Goal: Task Accomplishment & Management: Manage account settings

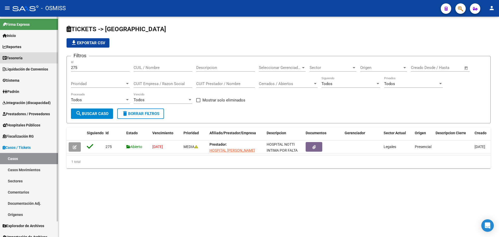
click at [30, 56] on link "Tesorería" at bounding box center [29, 57] width 58 height 11
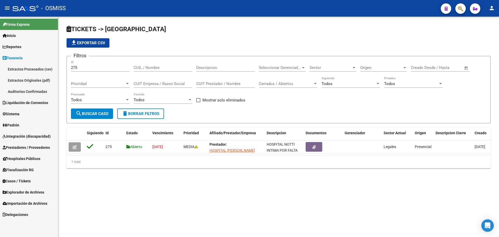
click at [35, 93] on link "Auditorías Confirmadas" at bounding box center [29, 91] width 58 height 11
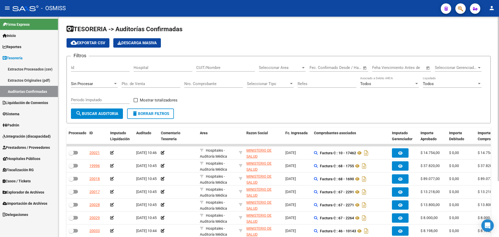
click at [113, 82] on div "Sin Procesar" at bounding box center [92, 83] width 42 height 5
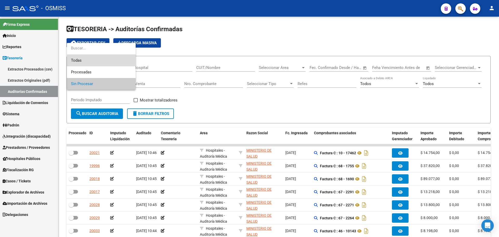
click at [107, 65] on span "Todas" at bounding box center [101, 61] width 61 height 12
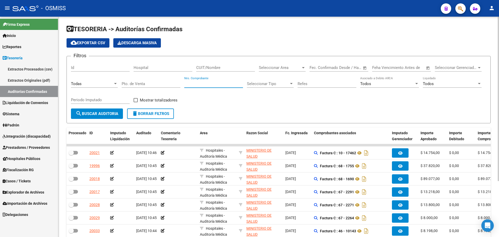
click at [201, 83] on input "Nro. Comprobante" at bounding box center [213, 83] width 59 height 5
type input "2613"
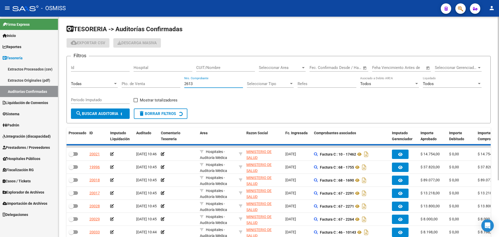
checkbox input "true"
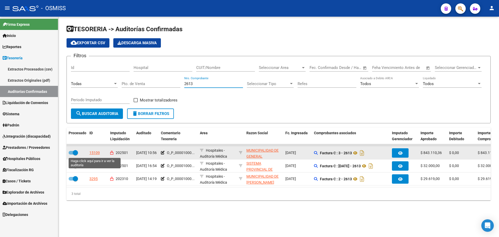
type input "2613"
click at [97, 151] on div "15109" at bounding box center [94, 153] width 10 height 6
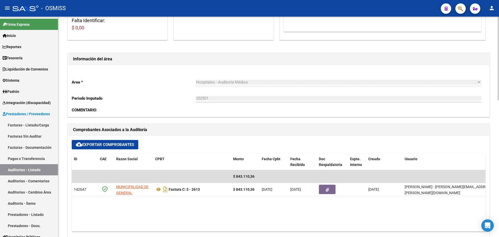
scroll to position [182, 0]
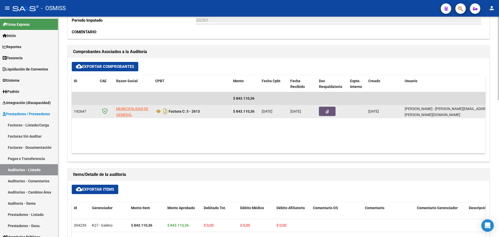
click at [326, 114] on button "button" at bounding box center [327, 111] width 17 height 9
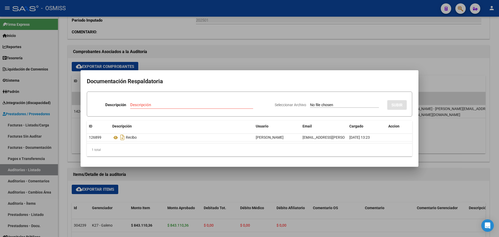
click at [245, 56] on div at bounding box center [249, 118] width 499 height 237
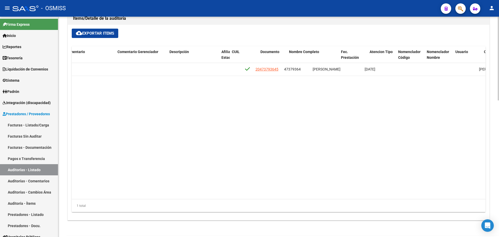
scroll to position [0, 320]
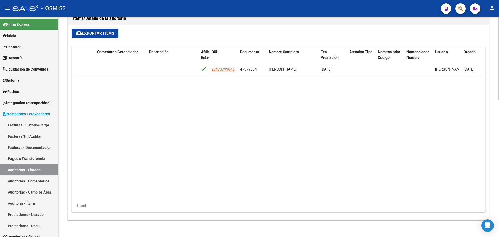
click at [136, 87] on datatable-body "304239 K27 - Galeno $ 843.110,36 $ 843.110,36 $ 0,00 $ 0,00 $ 0,00 20473793645 …" at bounding box center [279, 131] width 414 height 136
click at [23, 56] on span "Tesorería" at bounding box center [13, 58] width 20 height 6
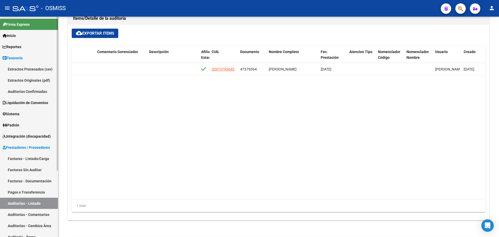
click at [28, 88] on link "Auditorías Confirmadas" at bounding box center [29, 91] width 58 height 11
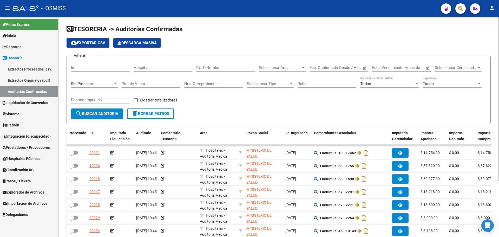
click at [90, 81] on div "Sin Procesar" at bounding box center [94, 81] width 47 height 11
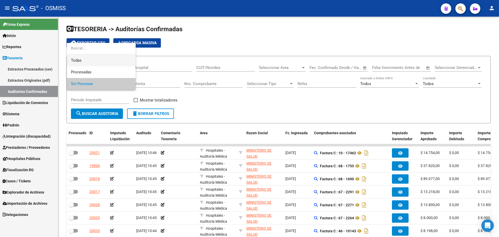
click at [90, 62] on span "Todas" at bounding box center [101, 61] width 61 height 12
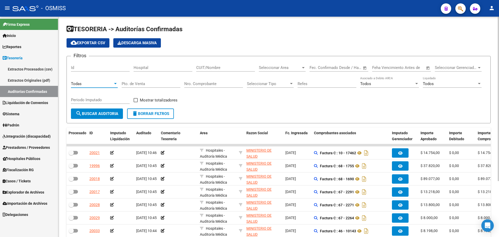
click at [201, 85] on input "Nro. Comprobante" at bounding box center [213, 83] width 59 height 5
type input "1950"
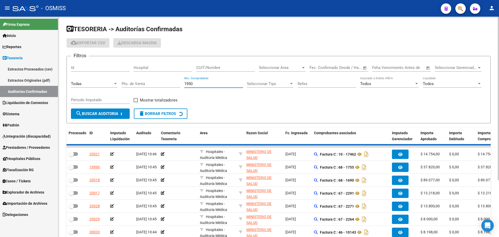
checkbox input "true"
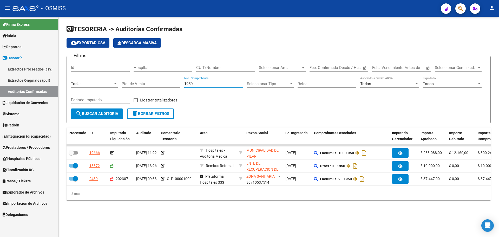
type input "1950"
click at [212, 123] on form "Filtros Id Hospital CUIT/Nombre Seleccionar Area Seleccionar Area Fecha inicio …" at bounding box center [279, 89] width 424 height 67
click at [223, 116] on form "Filtros Id Hospital CUIT/Nombre Seleccionar Area Seleccionar Area Fecha inicio …" at bounding box center [279, 89] width 424 height 67
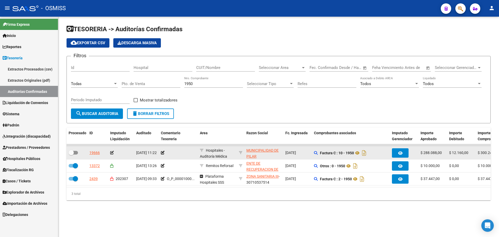
click at [165, 152] on div at bounding box center [178, 153] width 35 height 6
click at [162, 152] on icon at bounding box center [163, 153] width 4 height 4
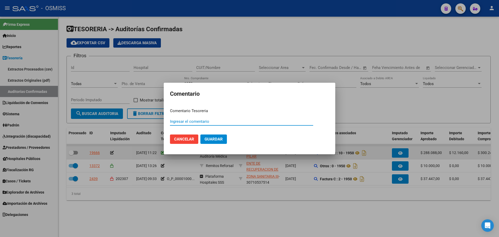
paste input "100078250"
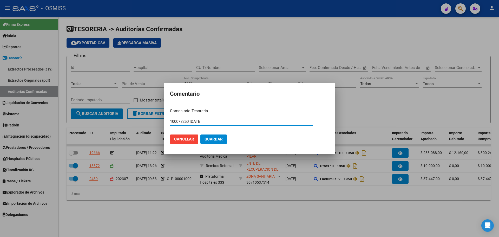
drag, startPoint x: 218, startPoint y: 122, endPoint x: 167, endPoint y: 116, distance: 51.2
click at [167, 116] on mat-dialog-content "Comentario Tesoreria 100078250 [DATE] Ingresar el comentario Cancelar Guardar" at bounding box center [250, 126] width 172 height 44
type input "100078250 [DATE]"
click at [209, 139] on span "Guardar" at bounding box center [214, 139] width 18 height 5
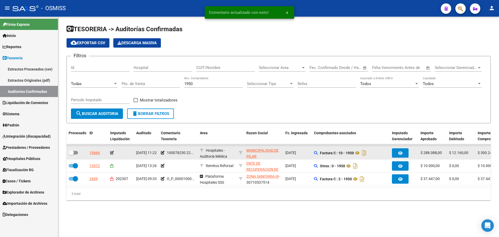
click at [113, 153] on icon at bounding box center [112, 153] width 4 height 4
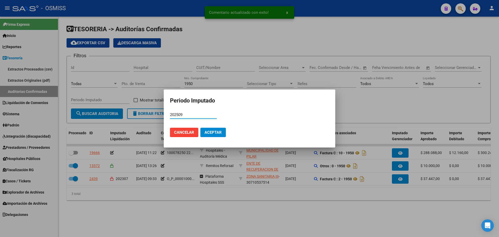
type input "202509"
click at [206, 130] on span "Aceptar" at bounding box center [213, 132] width 17 height 5
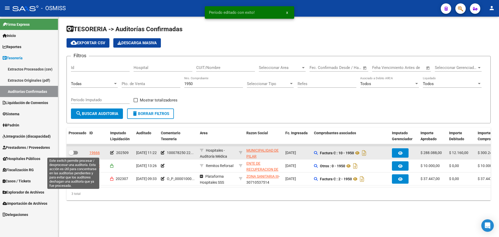
click at [77, 155] on label at bounding box center [73, 152] width 9 height 6
click at [71, 155] on input "checkbox" at bounding box center [71, 154] width 0 height 0
checkbox input "true"
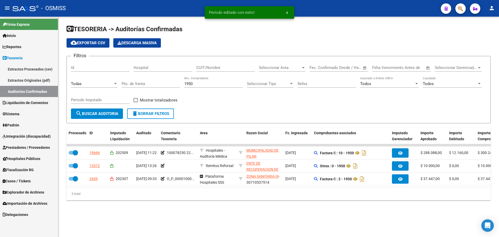
click at [203, 83] on input "1950" at bounding box center [213, 83] width 59 height 5
type input "1988"
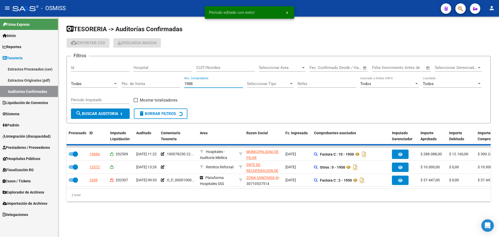
checkbox input "false"
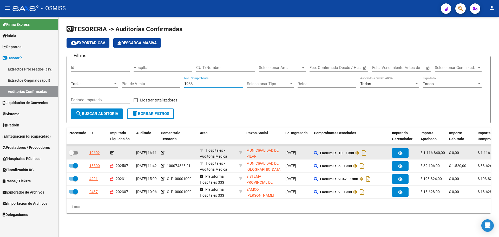
type input "1988"
click at [163, 155] on app-comentario-tesoreria at bounding box center [163, 153] width 4 height 4
click at [161, 151] on icon at bounding box center [163, 153] width 4 height 4
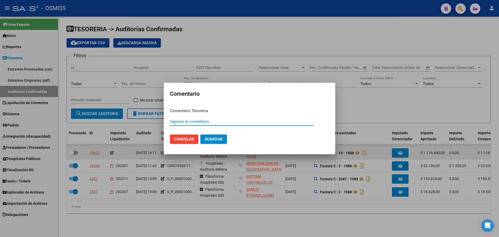
paste input "100078250 [DATE]"
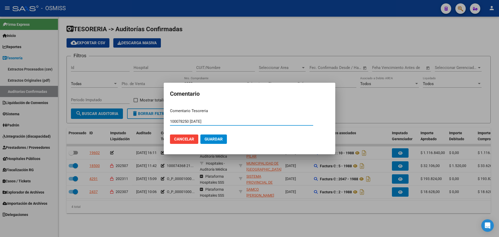
type input "100078250 [DATE]"
click at [208, 141] on span "Guardar" at bounding box center [214, 139] width 18 height 5
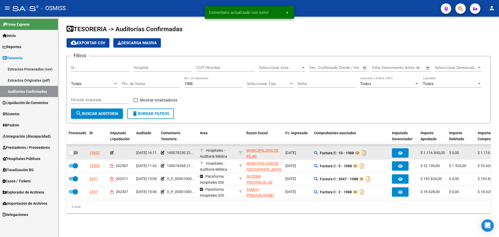
click at [113, 154] on icon at bounding box center [112, 153] width 4 height 4
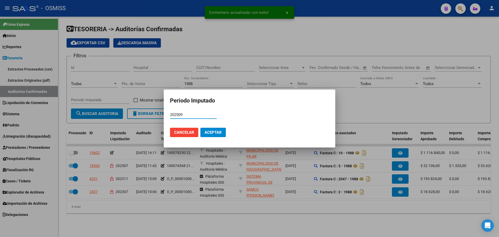
type input "202509"
click at [211, 131] on span "Aceptar" at bounding box center [213, 132] width 17 height 5
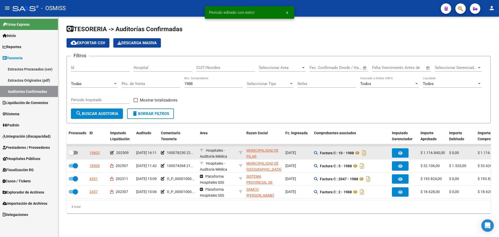
click at [78, 151] on div at bounding box center [77, 152] width 17 height 7
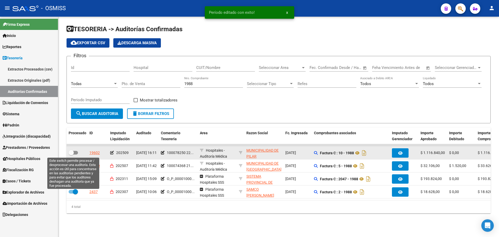
click at [76, 153] on span at bounding box center [73, 153] width 9 height 4
click at [71, 154] on input "checkbox" at bounding box center [71, 154] width 0 height 0
checkbox input "true"
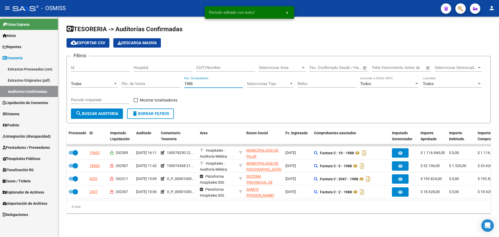
drag, startPoint x: 204, startPoint y: 83, endPoint x: 141, endPoint y: 88, distance: 63.1
click at [141, 88] on div "Filtros Id Hospital CUIT/Nombre Seleccionar Area Seleccionar Area Fecha inicio …" at bounding box center [278, 84] width 415 height 48
type input "2033"
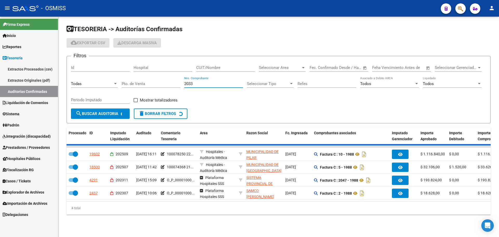
checkbox input "false"
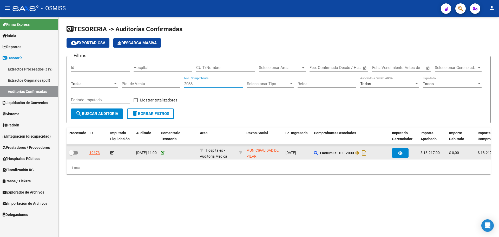
type input "2033"
click at [161, 153] on icon at bounding box center [163, 153] width 4 height 4
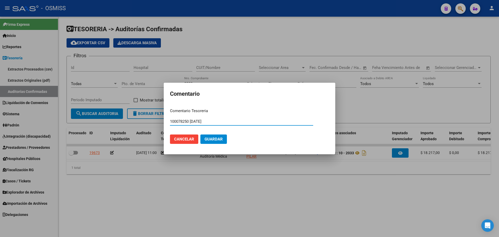
type input "100078250 [DATE]"
click at [216, 140] on span "Guardar" at bounding box center [214, 139] width 18 height 5
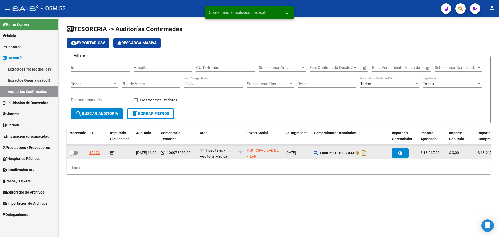
click at [113, 154] on app-auditoria-edit-perido at bounding box center [112, 153] width 4 height 4
click at [112, 153] on icon at bounding box center [112, 153] width 4 height 4
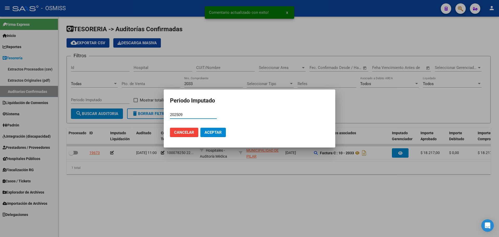
type input "202509"
click at [220, 131] on span "Aceptar" at bounding box center [213, 132] width 17 height 5
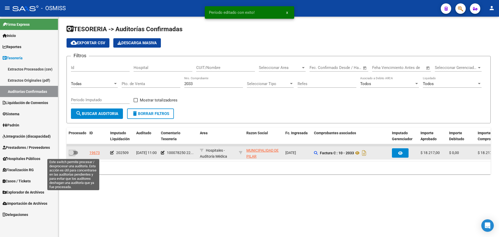
click at [77, 155] on label at bounding box center [73, 152] width 9 height 6
click at [71, 155] on input "checkbox" at bounding box center [71, 154] width 0 height 0
checkbox input "true"
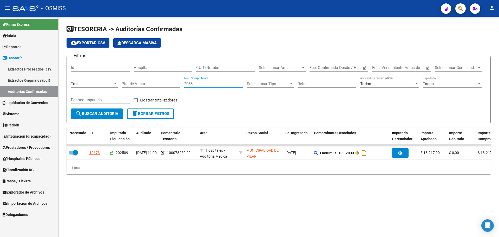
drag, startPoint x: 209, startPoint y: 82, endPoint x: 111, endPoint y: 82, distance: 98.3
click at [111, 82] on div "Filtros Id Hospital CUIT/Nombre Seleccionar Area Seleccionar Area Fecha inicio …" at bounding box center [278, 84] width 415 height 48
type input "2060"
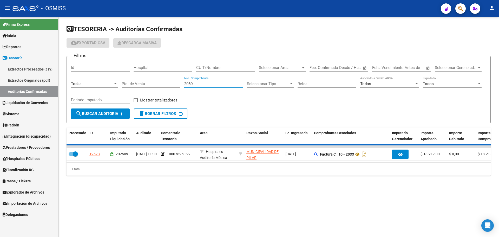
checkbox input "false"
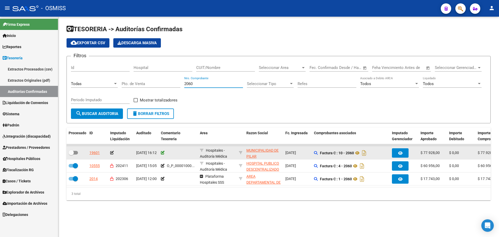
type input "2060"
click at [162, 153] on icon at bounding box center [163, 153] width 4 height 4
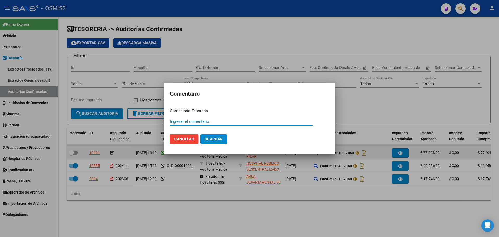
paste input "100078250 [DATE]"
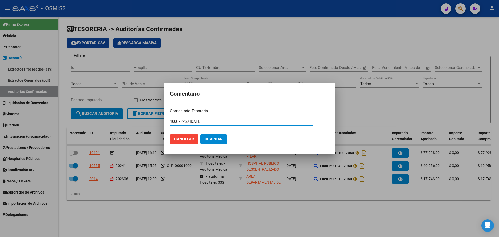
type input "100078250 [DATE]"
click at [221, 138] on span "Guardar" at bounding box center [214, 139] width 18 height 5
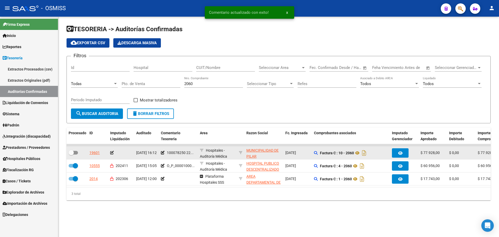
click at [112, 153] on icon at bounding box center [112, 153] width 4 height 4
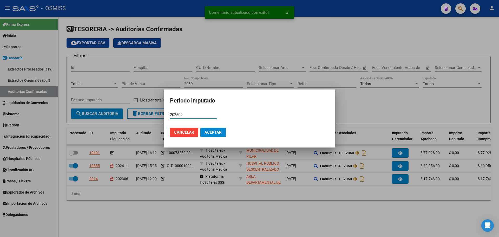
type input "202509"
click at [216, 134] on span "Aceptar" at bounding box center [213, 132] width 17 height 5
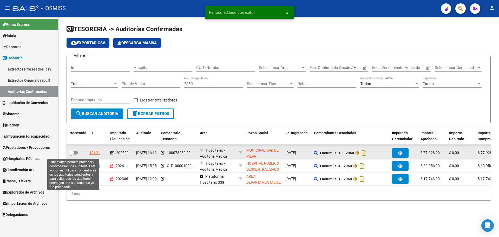
click at [77, 154] on label at bounding box center [73, 152] width 9 height 6
click at [71, 154] on input "checkbox" at bounding box center [71, 154] width 0 height 0
checkbox input "true"
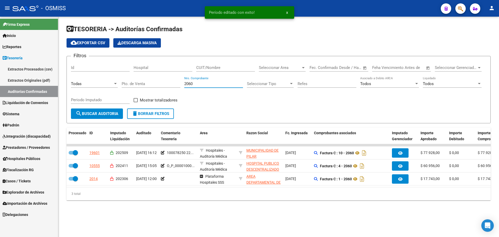
click at [205, 82] on input "2060" at bounding box center [213, 83] width 59 height 5
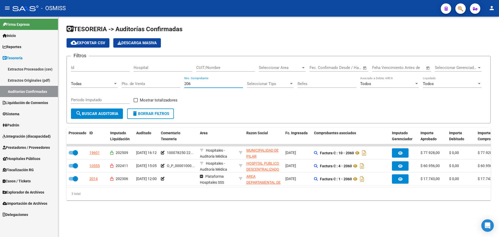
type input "2067"
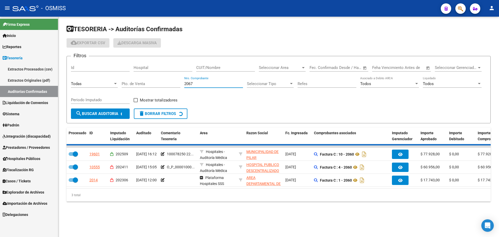
checkbox input "false"
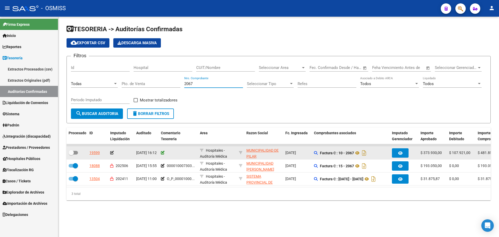
type input "2067"
click at [163, 152] on icon at bounding box center [163, 153] width 4 height 4
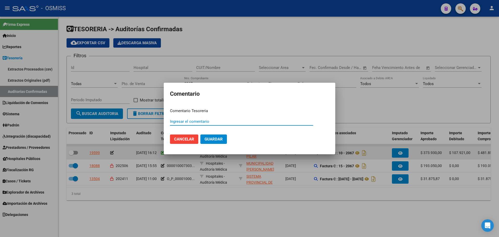
paste input "100078250 [DATE]"
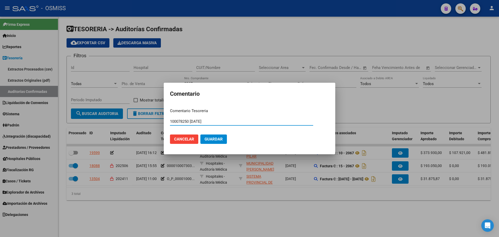
type input "100078250 [DATE]"
click at [205, 139] on span "Guardar" at bounding box center [214, 139] width 18 height 5
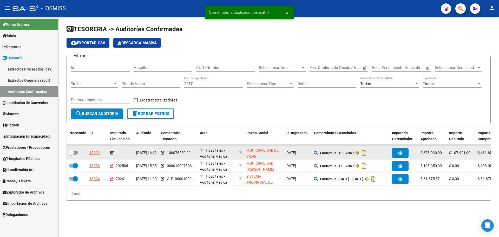
click at [112, 153] on icon at bounding box center [112, 153] width 4 height 4
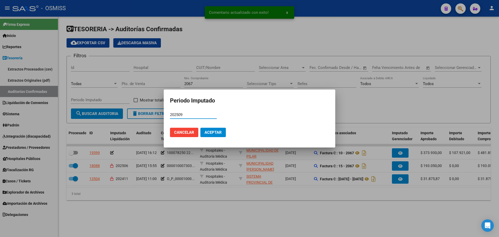
type input "202509"
click at [207, 132] on span "Aceptar" at bounding box center [213, 132] width 17 height 5
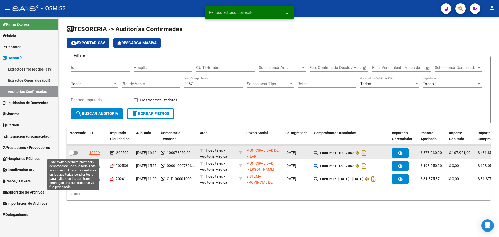
click at [77, 154] on span at bounding box center [73, 153] width 9 height 4
click at [71, 154] on input "checkbox" at bounding box center [71, 154] width 0 height 0
checkbox input "true"
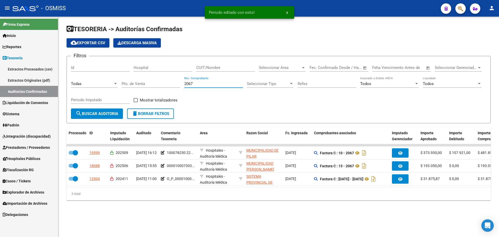
drag, startPoint x: 208, startPoint y: 83, endPoint x: 152, endPoint y: 95, distance: 57.8
click at [156, 87] on div "Filtros Id Hospital CUIT/Nombre Seleccionar Area Seleccionar Area Fecha inicio …" at bounding box center [278, 84] width 415 height 48
type input "2111"
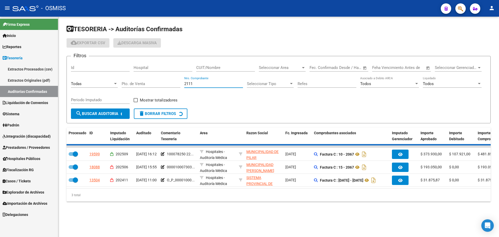
checkbox input "false"
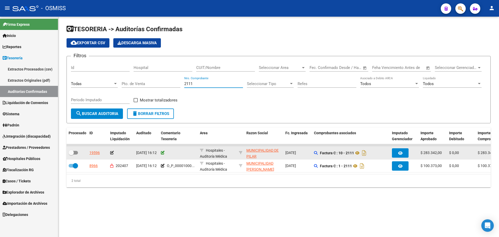
type input "2111"
click at [164, 154] on icon at bounding box center [163, 153] width 4 height 4
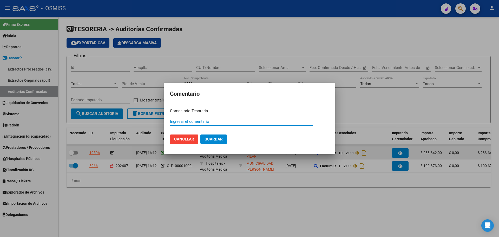
paste input "100078250 [DATE]"
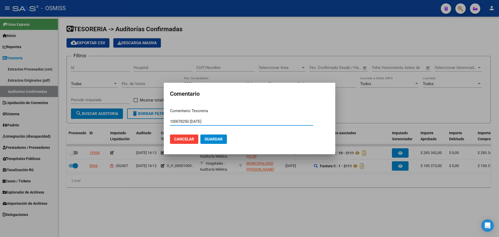
type input "100078250 [DATE]"
click at [213, 140] on span "Guardar" at bounding box center [214, 139] width 18 height 5
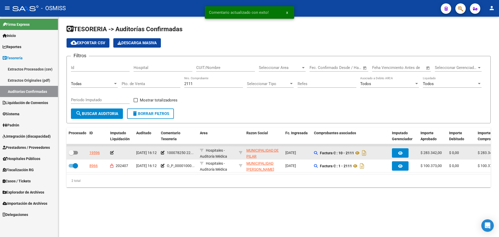
click at [112, 152] on icon at bounding box center [112, 153] width 4 height 4
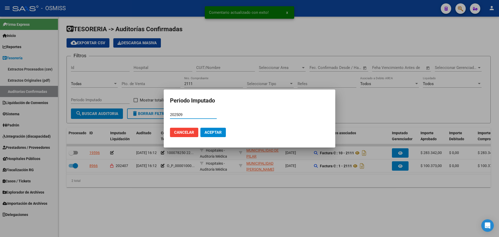
type input "202509"
drag, startPoint x: 215, startPoint y: 132, endPoint x: 197, endPoint y: 139, distance: 19.7
click at [216, 132] on span "Aceptar" at bounding box center [213, 132] width 17 height 5
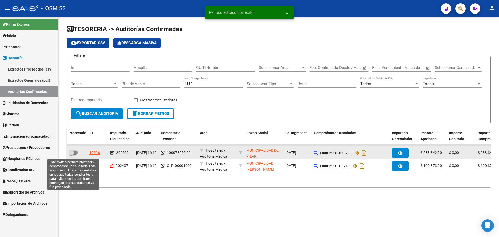
click at [74, 154] on span at bounding box center [73, 153] width 9 height 4
click at [71, 154] on input "checkbox" at bounding box center [71, 154] width 0 height 0
checkbox input "true"
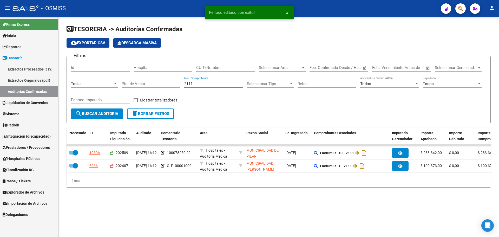
click at [206, 81] on input "2111" at bounding box center [213, 83] width 59 height 5
type input "2173"
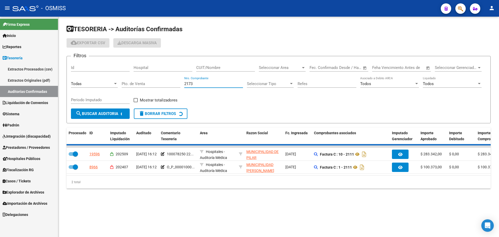
checkbox input "false"
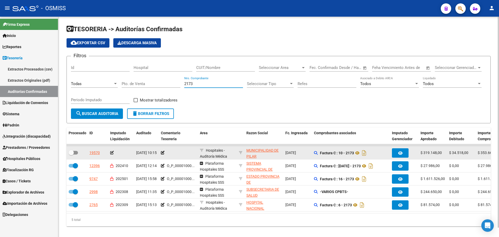
type input "2173"
click at [161, 155] on div at bounding box center [178, 153] width 35 height 6
click at [162, 153] on icon at bounding box center [163, 153] width 4 height 4
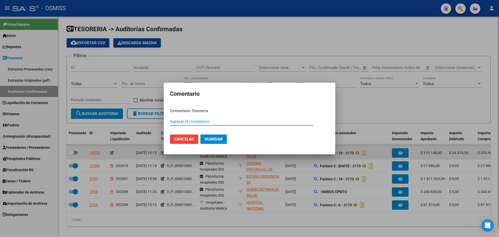
paste input "100078250 [DATE]"
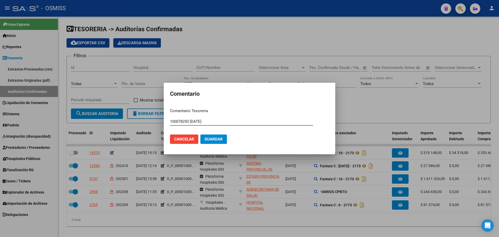
type input "100078250 [DATE]"
click at [222, 135] on button "Guardar" at bounding box center [213, 138] width 27 height 9
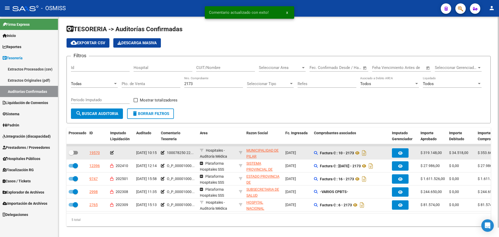
click at [113, 153] on icon at bounding box center [112, 153] width 4 height 4
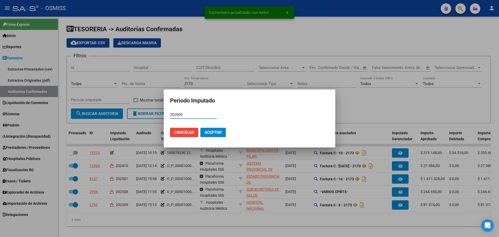
type input "202509"
click at [212, 134] on span "Aceptar" at bounding box center [213, 132] width 17 height 5
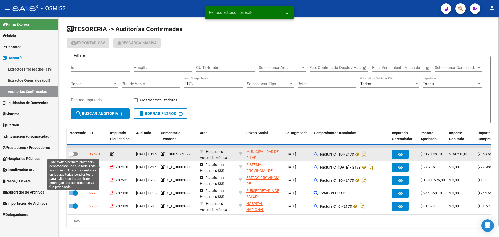
click at [74, 154] on span at bounding box center [73, 154] width 9 height 4
click at [71, 156] on input "checkbox" at bounding box center [71, 156] width 0 height 0
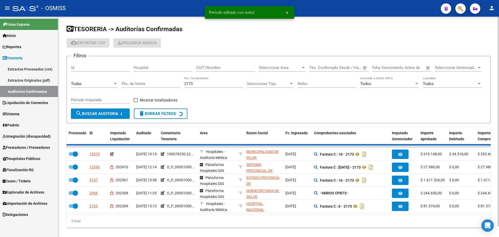
checkbox input "false"
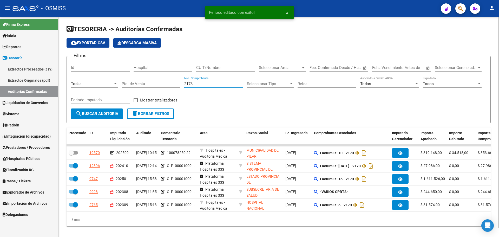
drag, startPoint x: 205, startPoint y: 84, endPoint x: 143, endPoint y: 84, distance: 62.6
click at [143, 84] on div "Filtros Id Hospital CUIT/Nombre Seleccionar Area Seleccionar Area Fecha inicio …" at bounding box center [278, 84] width 415 height 48
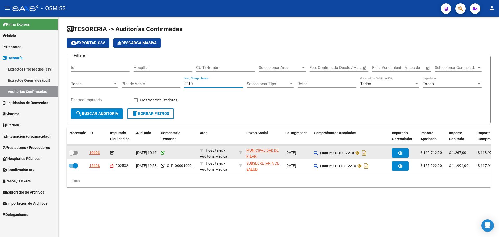
type input "2210"
click at [162, 154] on icon at bounding box center [163, 153] width 4 height 4
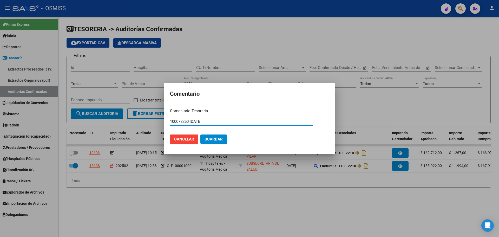
type input "100078250 [DATE]"
click at [218, 141] on span "Guardar" at bounding box center [214, 139] width 18 height 5
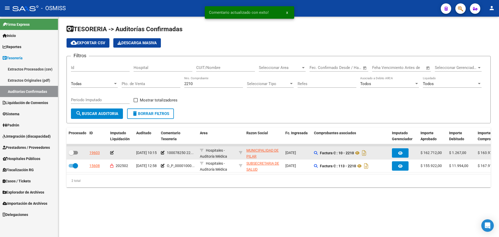
click at [112, 154] on icon at bounding box center [112, 153] width 4 height 4
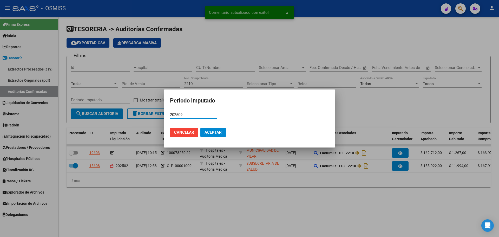
type input "202509"
click at [228, 133] on mat-dialog-actions "Cancelar Aceptar" at bounding box center [249, 132] width 159 height 18
click at [219, 131] on span "Aceptar" at bounding box center [213, 132] width 17 height 5
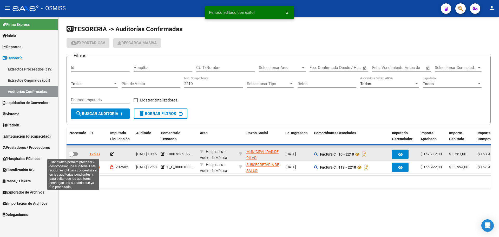
click at [77, 153] on span at bounding box center [73, 154] width 9 height 4
click at [71, 156] on input "checkbox" at bounding box center [71, 156] width 0 height 0
checkbox input "true"
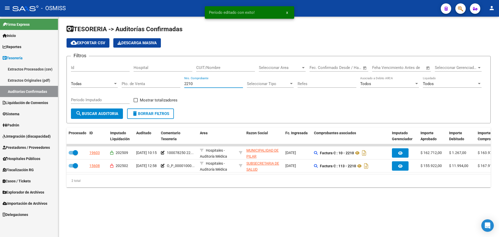
drag, startPoint x: 206, startPoint y: 85, endPoint x: 141, endPoint y: 84, distance: 65.3
click at [141, 84] on div "Filtros Id Hospital CUIT/Nombre Seleccionar Area Seleccionar Area Fecha inicio …" at bounding box center [278, 84] width 415 height 48
type input "2412"
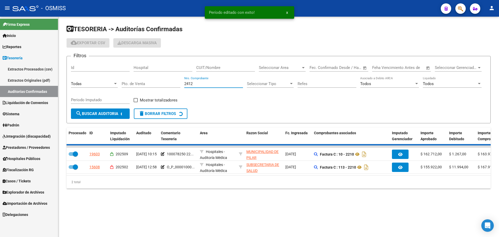
checkbox input "false"
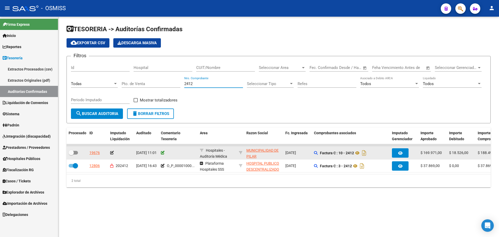
type input "2412"
click at [164, 152] on icon at bounding box center [163, 153] width 4 height 4
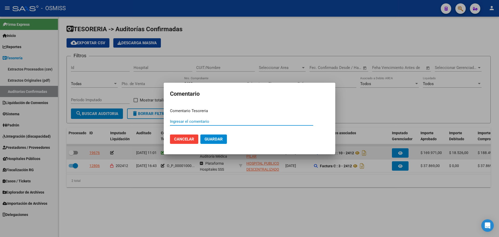
paste input "100078250 [DATE]"
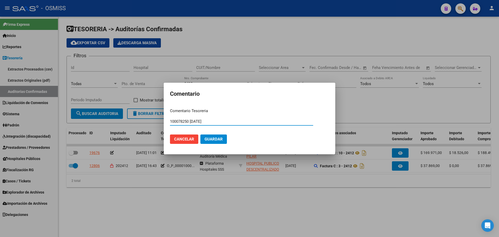
type input "100078250 [DATE]"
click at [211, 138] on span "Guardar" at bounding box center [214, 139] width 18 height 5
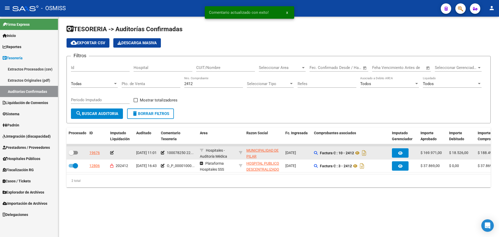
click at [114, 154] on icon at bounding box center [112, 153] width 4 height 4
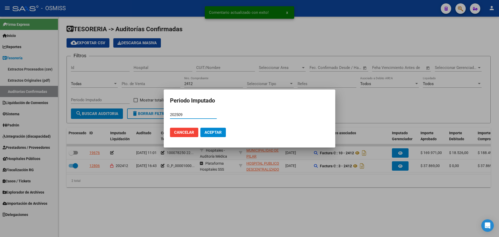
type input "202509"
click at [219, 136] on button "Aceptar" at bounding box center [212, 132] width 25 height 9
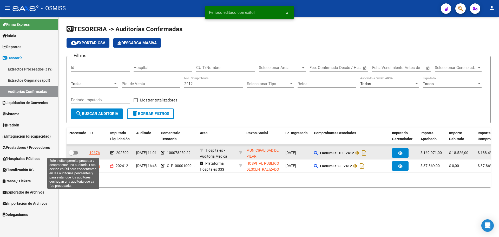
click at [74, 151] on span at bounding box center [71, 152] width 5 height 5
click at [71, 154] on input "checkbox" at bounding box center [71, 154] width 0 height 0
checkbox input "true"
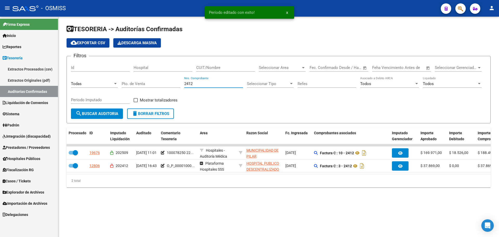
click at [234, 83] on input "2412" at bounding box center [213, 83] width 59 height 5
type input "2431"
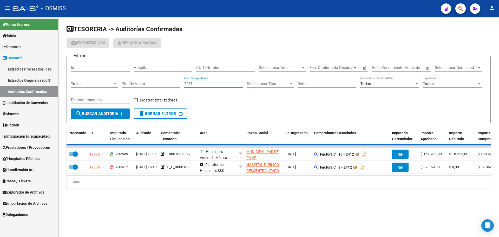
checkbox input "false"
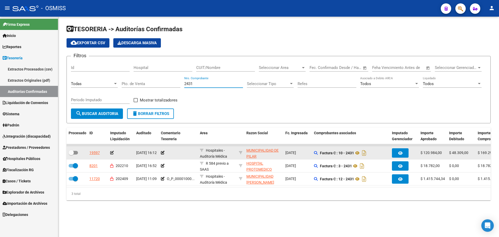
type input "2431"
click at [164, 154] on app-comentario-tesoreria at bounding box center [163, 153] width 4 height 4
click at [162, 153] on icon at bounding box center [163, 153] width 4 height 4
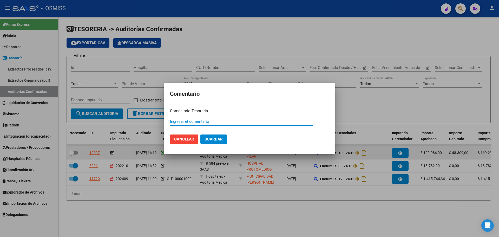
paste input "100078250 [DATE]"
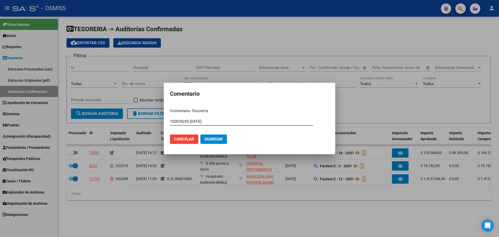
type input "100078250 [DATE]"
click at [220, 142] on button "Guardar" at bounding box center [213, 138] width 27 height 9
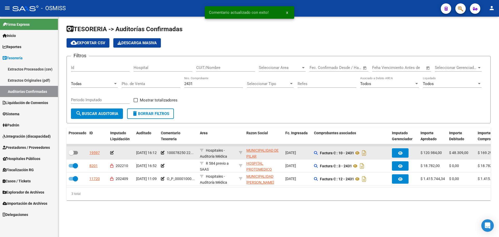
click at [111, 152] on icon at bounding box center [112, 153] width 4 height 4
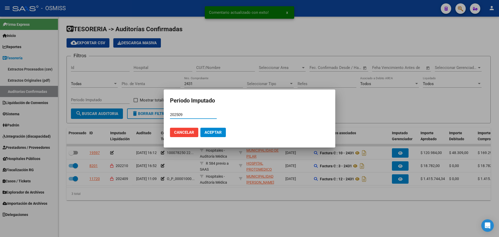
type input "202509"
click at [219, 133] on span "Aceptar" at bounding box center [213, 132] width 17 height 5
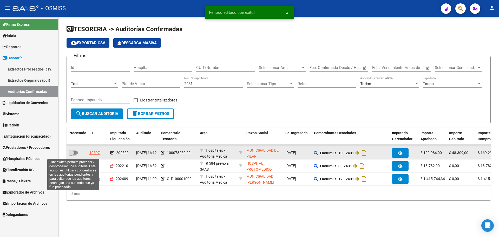
click at [76, 154] on span at bounding box center [73, 153] width 9 height 4
click at [71, 154] on input "checkbox" at bounding box center [71, 154] width 0 height 0
checkbox input "true"
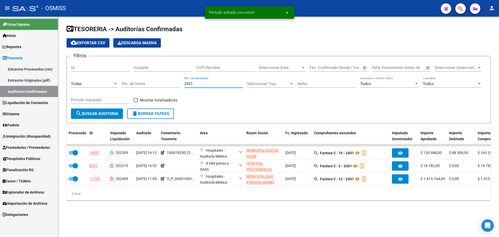
drag, startPoint x: 209, startPoint y: 81, endPoint x: 138, endPoint y: 82, distance: 71.8
click at [138, 82] on div "Filtros Id Hospital CUIT/Nombre Seleccionar Area Seleccionar Area Fecha inicio …" at bounding box center [278, 84] width 415 height 48
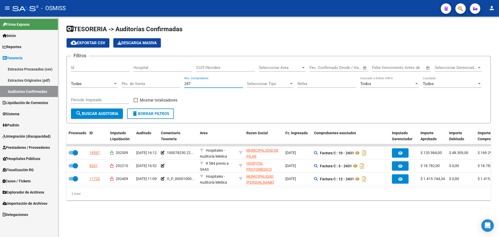
type input "2477"
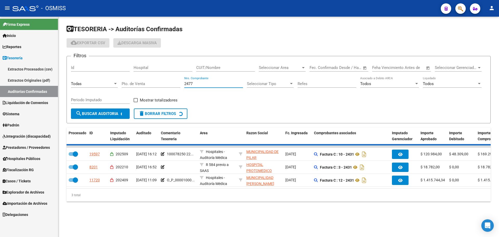
checkbox input "false"
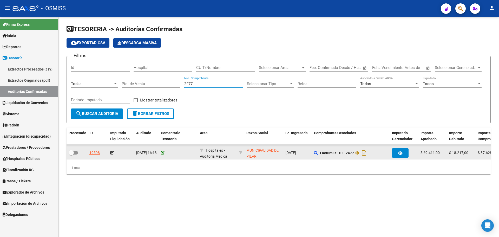
type input "2477"
click at [162, 154] on icon at bounding box center [163, 153] width 4 height 4
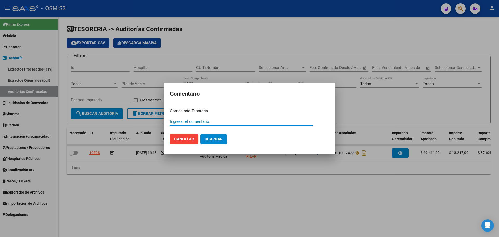
paste input "100078250 [DATE]"
type input "100078250 [DATE]"
click at [217, 142] on button "Guardar" at bounding box center [213, 138] width 27 height 9
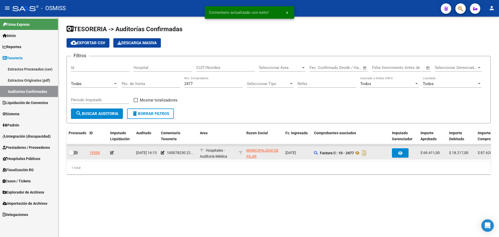
click at [112, 153] on icon at bounding box center [112, 153] width 4 height 4
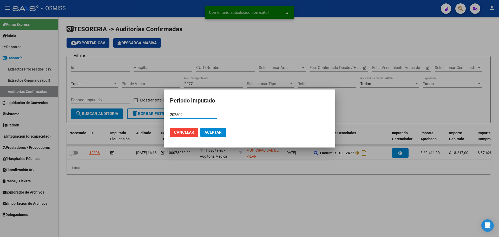
type input "202509"
click at [204, 137] on mat-dialog-actions "Cancelar Aceptar" at bounding box center [249, 132] width 159 height 18
click at [208, 131] on span "Aceptar" at bounding box center [213, 132] width 17 height 5
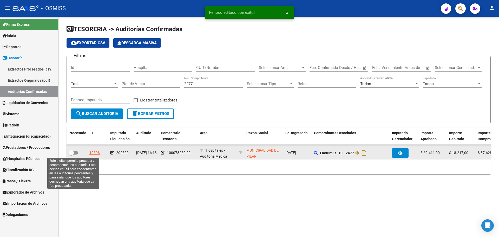
click at [75, 154] on span at bounding box center [73, 153] width 9 height 4
click at [71, 154] on input "checkbox" at bounding box center [71, 154] width 0 height 0
checkbox input "true"
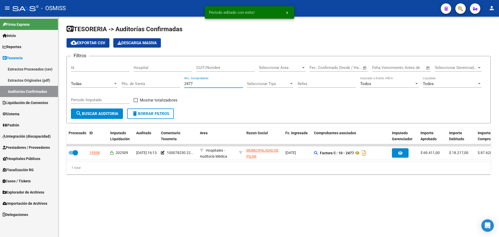
drag, startPoint x: 215, startPoint y: 83, endPoint x: 153, endPoint y: 87, distance: 61.7
click at [153, 87] on div "Filtros Id Hospital CUIT/Nombre Seleccionar Area Seleccionar Area Fecha inicio …" at bounding box center [278, 84] width 415 height 48
type input "2636"
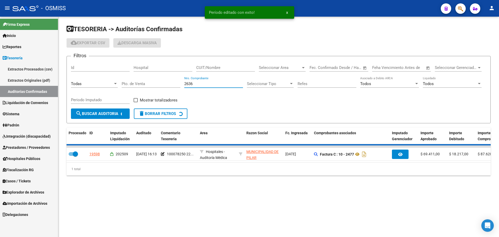
checkbox input "false"
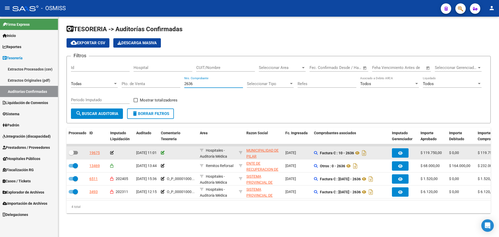
type input "2636"
click at [164, 151] on icon at bounding box center [163, 153] width 4 height 4
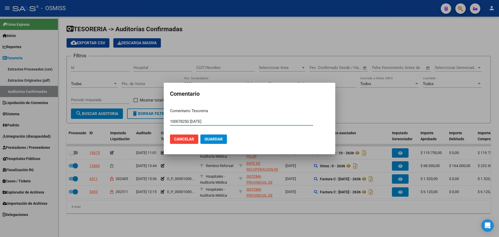
type input "100078250 [DATE]"
click at [222, 140] on span "Guardar" at bounding box center [214, 139] width 18 height 5
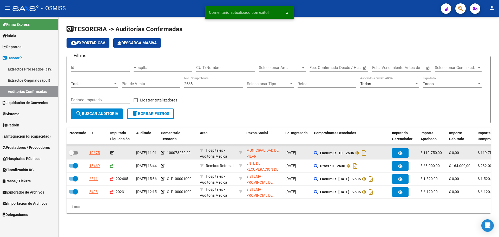
click at [112, 153] on icon at bounding box center [112, 153] width 4 height 4
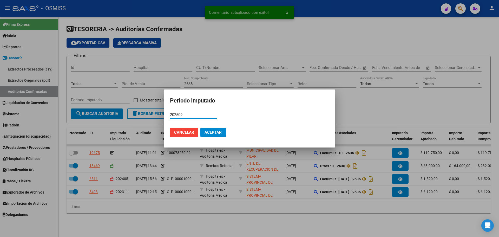
type input "202509"
click at [221, 134] on span "Aceptar" at bounding box center [213, 132] width 17 height 5
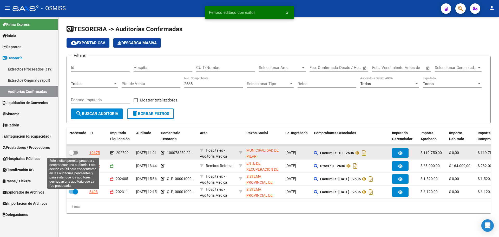
click at [73, 153] on span at bounding box center [71, 152] width 5 height 5
click at [71, 154] on input "checkbox" at bounding box center [71, 154] width 0 height 0
checkbox input "true"
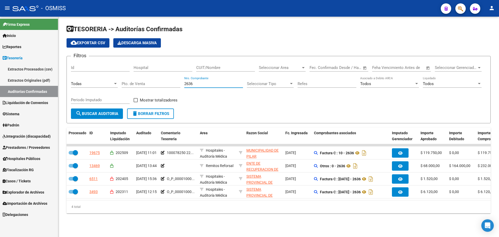
drag, startPoint x: 196, startPoint y: 86, endPoint x: 106, endPoint y: 81, distance: 90.6
click at [106, 81] on div "Filtros Id Hospital CUIT/Nombre Seleccionar Area Seleccionar Area Fecha inicio …" at bounding box center [278, 84] width 415 height 48
click at [100, 83] on div "Todas" at bounding box center [92, 83] width 42 height 5
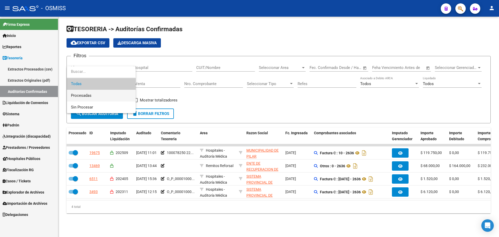
click at [102, 96] on span "Procesadas" at bounding box center [101, 96] width 61 height 12
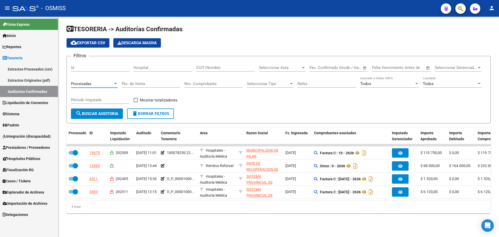
click at [216, 66] on input "CUIT/Nombre" at bounding box center [225, 67] width 59 height 5
paste input "30-99900582-5"
click at [201, 68] on input "30-999005825" at bounding box center [225, 67] width 59 height 5
type input "30999005825"
click at [426, 85] on span "Todos" at bounding box center [428, 83] width 11 height 5
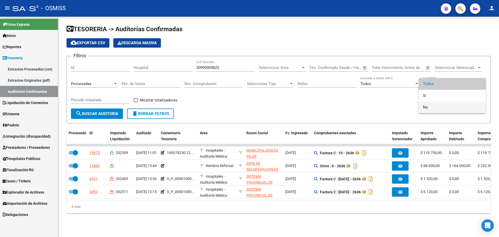
click at [428, 108] on span "No" at bounding box center [452, 107] width 59 height 12
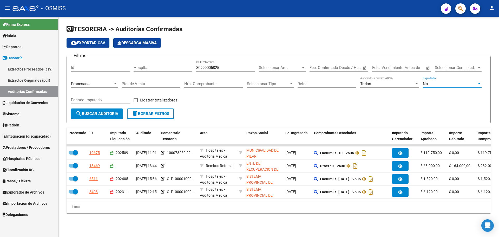
click at [173, 99] on span "Mostrar totalizadores" at bounding box center [159, 100] width 38 height 6
click at [136, 102] on input "Mostrar totalizadores" at bounding box center [135, 102] width 0 height 0
checkbox input "true"
click at [108, 114] on span "search Buscar Auditoria" at bounding box center [97, 113] width 43 height 5
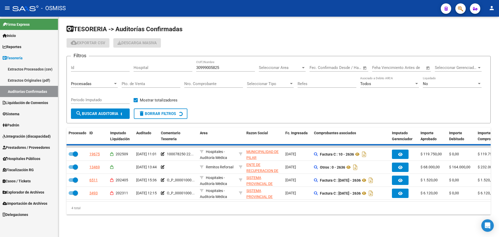
click at [102, 100] on input "Periodo Imputado" at bounding box center [100, 99] width 59 height 5
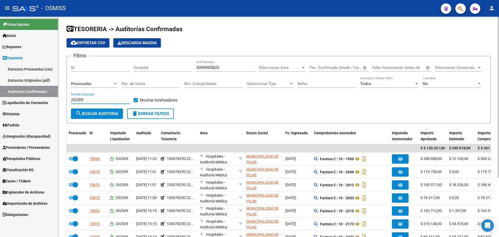
type input "202509"
click at [103, 112] on span "search Buscar Auditoria" at bounding box center [97, 113] width 43 height 5
click at [168, 106] on div "Mostrar totalizadores" at bounding box center [158, 102] width 48 height 10
click at [168, 116] on span "delete Borrar Filtros" at bounding box center [150, 113] width 37 height 5
checkbox input "false"
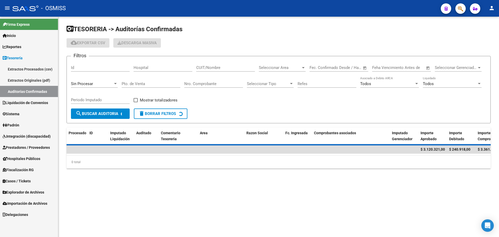
click at [230, 85] on input "Nro. Comprobante" at bounding box center [213, 83] width 59 height 5
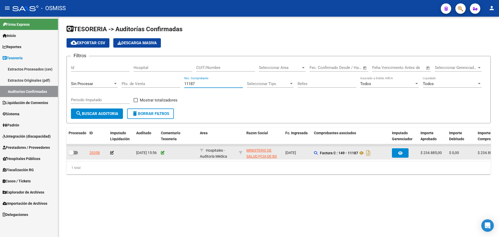
type input "11187"
click at [163, 153] on icon at bounding box center [163, 153] width 4 height 4
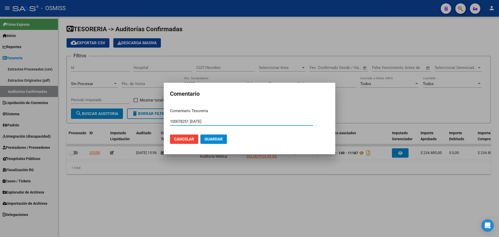
type input "100078251 [DATE]"
click at [217, 141] on span "Guardar" at bounding box center [214, 139] width 18 height 5
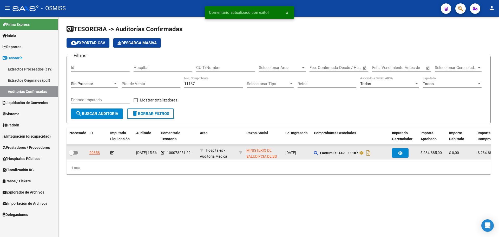
click at [112, 154] on icon at bounding box center [112, 153] width 4 height 4
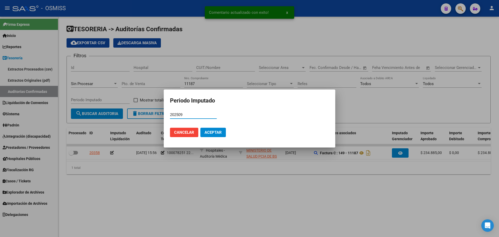
type input "202509"
click at [202, 132] on button "Aceptar" at bounding box center [212, 132] width 25 height 9
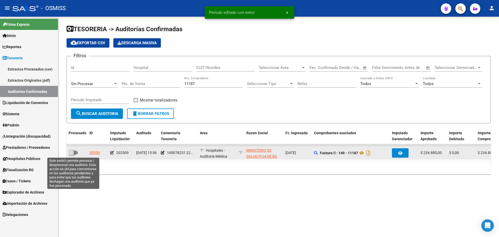
click at [77, 152] on span at bounding box center [73, 153] width 9 height 4
click at [71, 154] on input "checkbox" at bounding box center [71, 154] width 0 height 0
checkbox input "true"
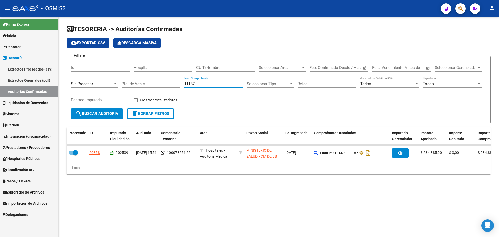
drag, startPoint x: 204, startPoint y: 82, endPoint x: 90, endPoint y: 81, distance: 114.1
click at [90, 81] on div "Filtros Id Hospital CUIT/Nombre Seleccionar Area Seleccionar Area Fecha inicio …" at bounding box center [278, 84] width 415 height 48
type input "22074"
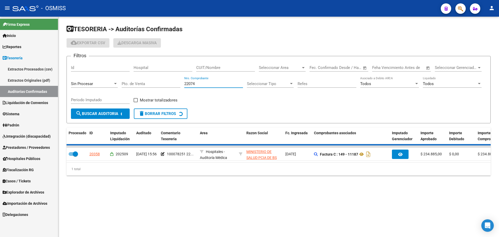
checkbox input "false"
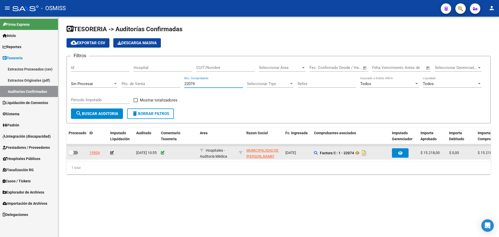
type input "22074"
click at [163, 152] on icon at bounding box center [163, 153] width 4 height 4
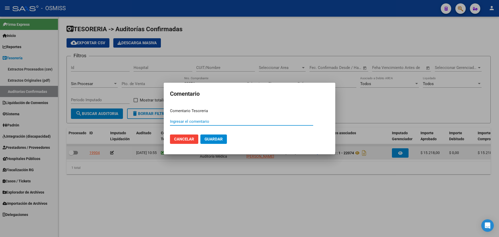
paste input "100078252"
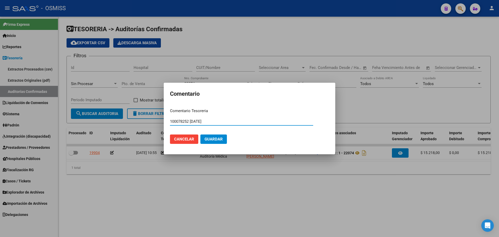
drag, startPoint x: 220, startPoint y: 122, endPoint x: 158, endPoint y: 119, distance: 62.2
click at [158, 119] on div "Comentario Comentario Tesoreria 100078252 [DATE] Ingresar el comentario Cancela…" at bounding box center [249, 118] width 499 height 237
type input "100078252 [DATE]"
click at [221, 140] on span "Guardar" at bounding box center [214, 139] width 18 height 5
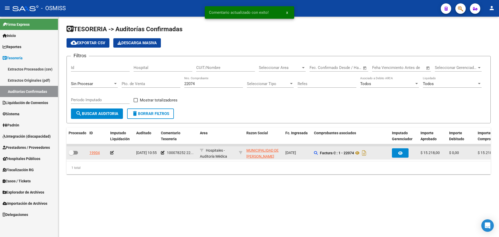
click at [112, 154] on icon at bounding box center [112, 153] width 4 height 4
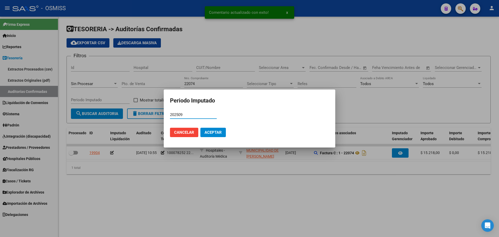
type input "202509"
click at [210, 135] on button "Aceptar" at bounding box center [212, 132] width 25 height 9
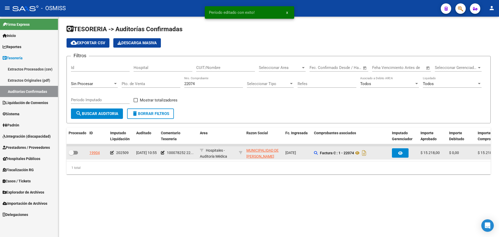
click at [79, 151] on div at bounding box center [77, 152] width 17 height 7
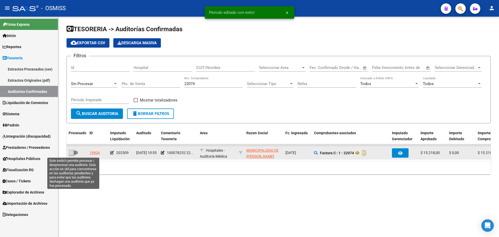
click at [75, 151] on span at bounding box center [73, 153] width 9 height 4
click at [71, 154] on input "checkbox" at bounding box center [71, 154] width 0 height 0
checkbox input "true"
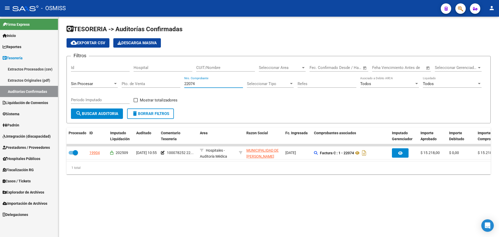
click at [205, 83] on input "22074" at bounding box center [213, 83] width 59 height 5
type input "22114"
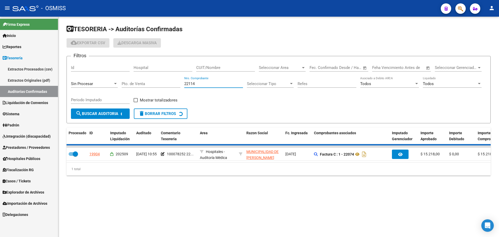
checkbox input "false"
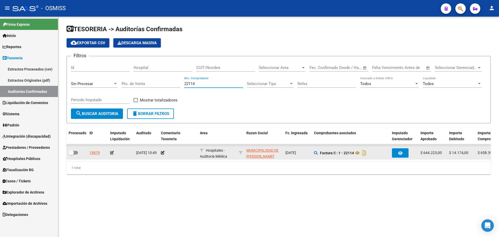
type input "22114"
click at [165, 154] on div at bounding box center [178, 153] width 35 height 6
click at [163, 154] on icon at bounding box center [163, 153] width 4 height 4
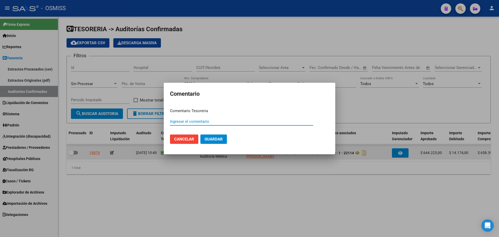
paste input "100078252 [DATE]"
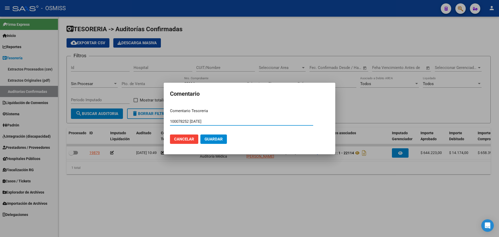
type input "100078252 [DATE]"
click at [208, 143] on button "Guardar" at bounding box center [213, 138] width 27 height 9
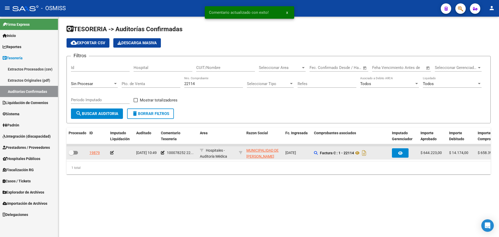
click at [112, 151] on icon at bounding box center [112, 153] width 4 height 4
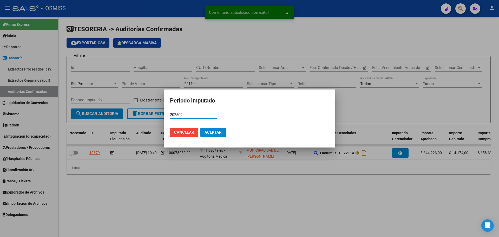
type input "202509"
click at [206, 133] on span "Aceptar" at bounding box center [213, 132] width 17 height 5
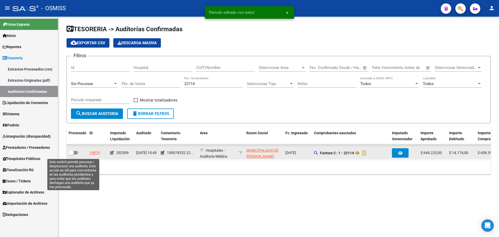
click at [77, 152] on span at bounding box center [73, 153] width 9 height 4
click at [71, 154] on input "checkbox" at bounding box center [71, 154] width 0 height 0
checkbox input "true"
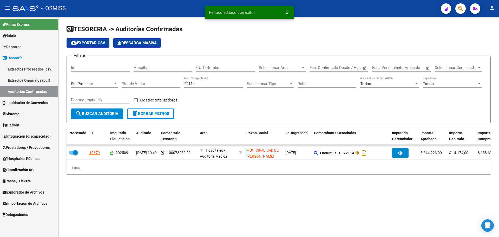
click at [204, 83] on input "22114" at bounding box center [213, 83] width 59 height 5
type input "22150"
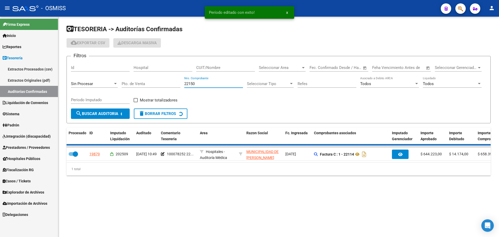
checkbox input "false"
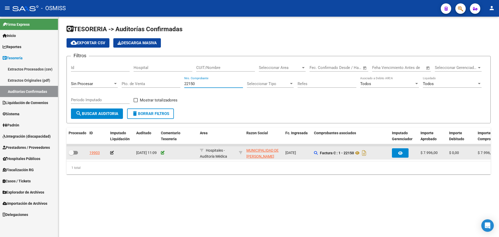
type input "22150"
click at [164, 153] on icon at bounding box center [163, 153] width 4 height 4
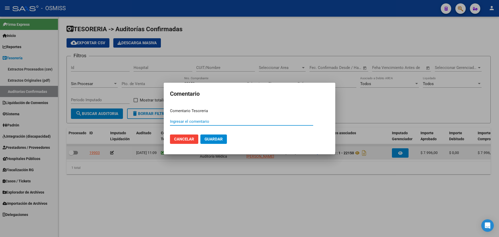
paste input "100078252 [DATE]"
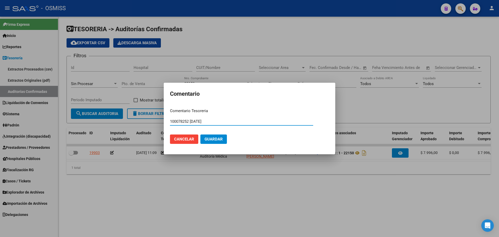
type input "100078252 [DATE]"
click at [223, 137] on button "Guardar" at bounding box center [213, 138] width 27 height 9
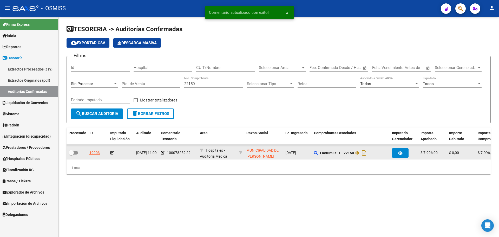
click at [112, 152] on icon at bounding box center [112, 153] width 4 height 4
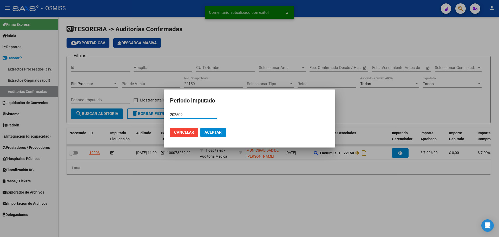
type input "202509"
click at [213, 133] on span "Aceptar" at bounding box center [213, 132] width 17 height 5
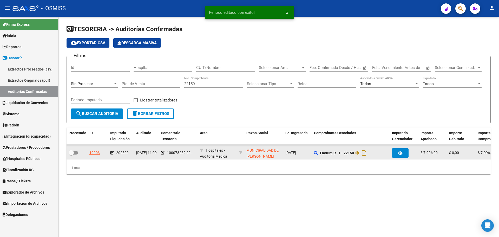
click at [75, 152] on span at bounding box center [73, 153] width 9 height 4
click at [71, 154] on input "checkbox" at bounding box center [71, 154] width 0 height 0
checkbox input "true"
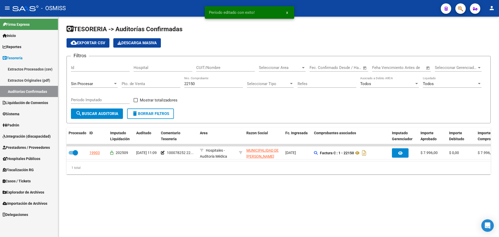
click at [208, 87] on div "22150 Nro. Comprobante" at bounding box center [213, 81] width 59 height 11
drag, startPoint x: 207, startPoint y: 85, endPoint x: 134, endPoint y: 83, distance: 73.6
click at [134, 83] on div "Filtros Id Hospital CUIT/Nombre Seleccionar Area Seleccionar Area Fecha inicio …" at bounding box center [278, 84] width 415 height 48
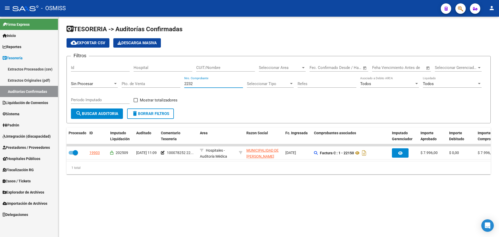
type input "22321"
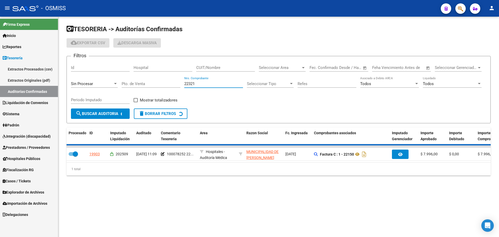
checkbox input "false"
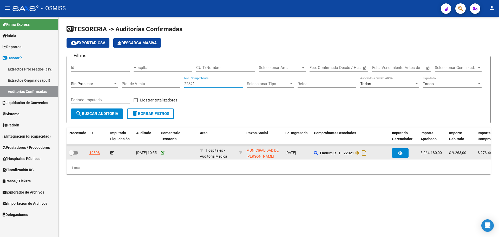
type input "22321"
click at [162, 152] on icon at bounding box center [163, 153] width 4 height 4
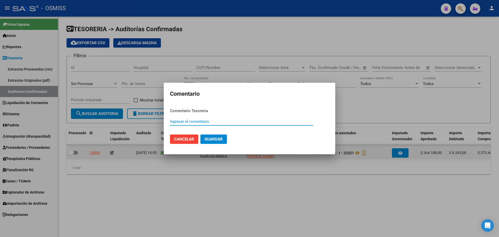
paste input "100078252 [DATE]"
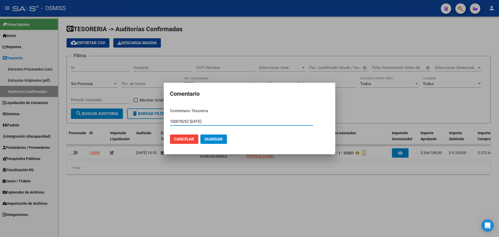
type input "100078252 [DATE]"
click at [214, 141] on span "Guardar" at bounding box center [214, 139] width 18 height 5
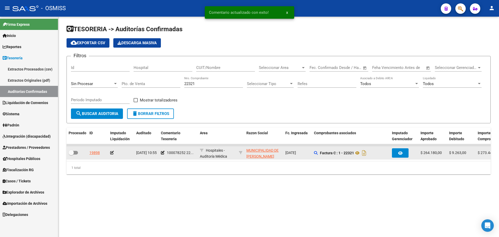
click at [112, 153] on icon at bounding box center [112, 153] width 4 height 4
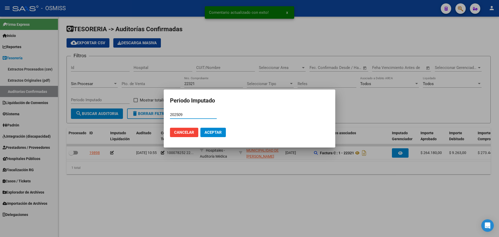
type input "202509"
click at [213, 133] on span "Aceptar" at bounding box center [213, 132] width 17 height 5
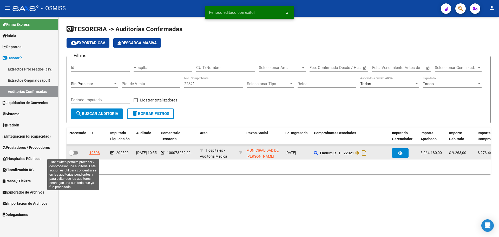
click at [75, 155] on label at bounding box center [73, 152] width 9 height 6
click at [71, 155] on input "checkbox" at bounding box center [71, 154] width 0 height 0
checkbox input "true"
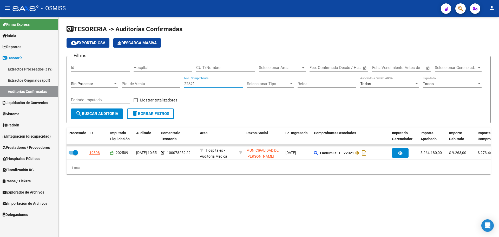
drag, startPoint x: 202, startPoint y: 82, endPoint x: 96, endPoint y: 80, distance: 106.4
click at [96, 80] on div "Filtros Id Hospital CUIT/Nombre Seleccionar Area Seleccionar Area Fecha inicio …" at bounding box center [278, 84] width 415 height 48
type input "18368"
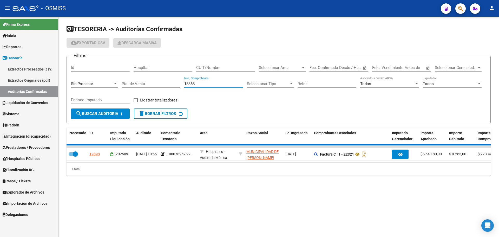
checkbox input "false"
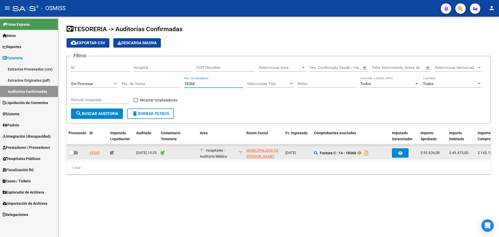
type input "18368"
click at [163, 153] on icon at bounding box center [163, 153] width 4 height 4
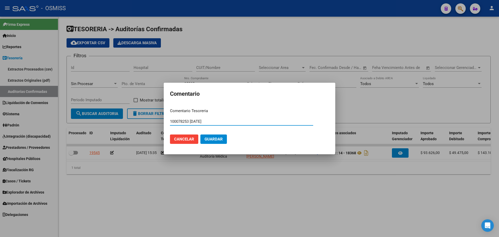
type input "100078253 [DATE]"
click at [212, 142] on button "Guardar" at bounding box center [213, 138] width 27 height 9
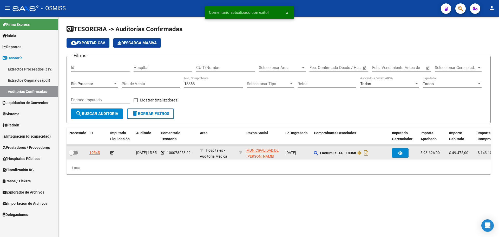
click at [113, 154] on icon at bounding box center [112, 153] width 4 height 4
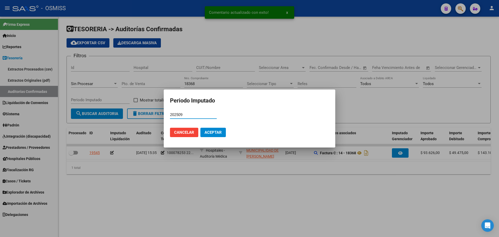
type input "202509"
click at [217, 132] on span "Aceptar" at bounding box center [213, 132] width 17 height 5
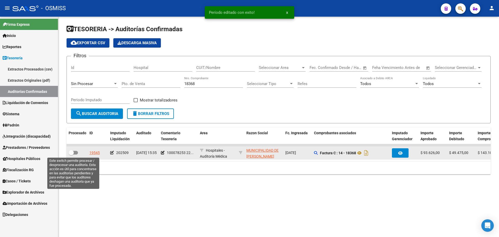
click at [76, 152] on span at bounding box center [73, 153] width 9 height 4
click at [71, 154] on input "checkbox" at bounding box center [71, 154] width 0 height 0
checkbox input "true"
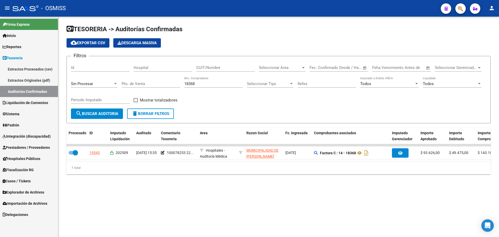
drag, startPoint x: 207, startPoint y: 82, endPoint x: 92, endPoint y: 84, distance: 114.7
click at [92, 84] on div "Filtros Id Hospital CUIT/Nombre Seleccionar Area Seleccionar Area Fecha inicio …" at bounding box center [278, 84] width 415 height 48
type input "3796"
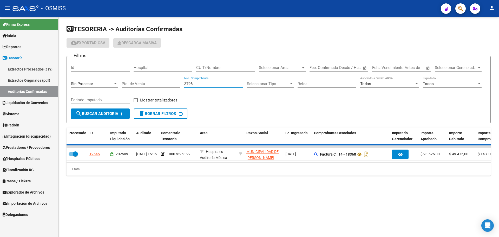
checkbox input "false"
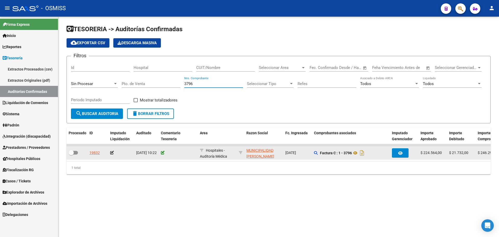
type input "3796"
click at [162, 153] on icon at bounding box center [163, 153] width 4 height 4
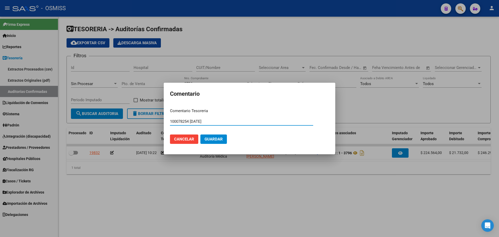
type input "100078254 [DATE]"
click at [217, 140] on span "Guardar" at bounding box center [214, 139] width 18 height 5
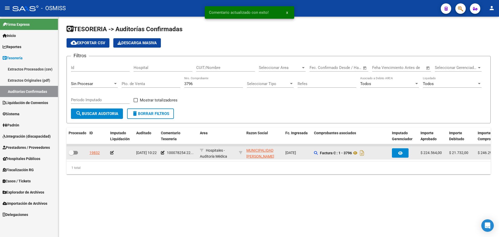
click at [114, 155] on div at bounding box center [121, 153] width 22 height 6
click at [112, 152] on icon at bounding box center [112, 153] width 4 height 4
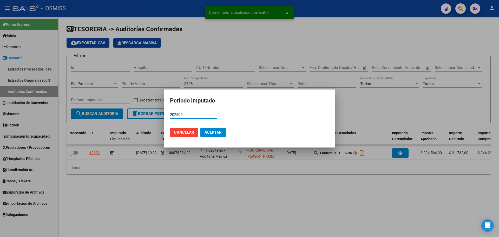
type input "202509"
click at [210, 131] on span "Aceptar" at bounding box center [213, 132] width 17 height 5
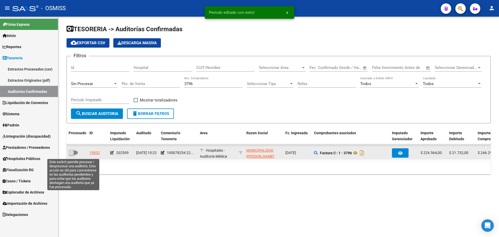
click at [75, 154] on span at bounding box center [73, 153] width 9 height 4
click at [71, 154] on input "checkbox" at bounding box center [71, 154] width 0 height 0
checkbox input "true"
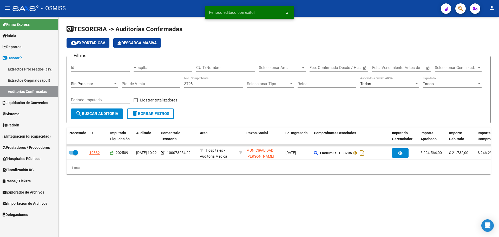
click at [210, 85] on input "3796" at bounding box center [213, 83] width 59 height 5
type input "3798"
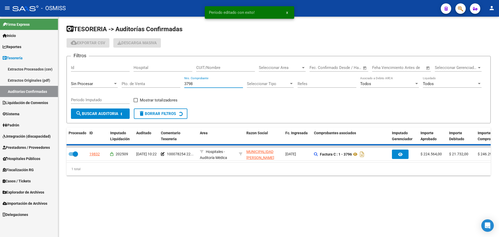
checkbox input "false"
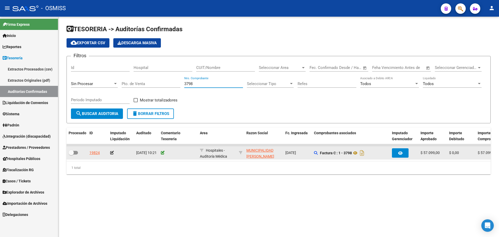
type input "3798"
click at [163, 154] on icon at bounding box center [163, 153] width 4 height 4
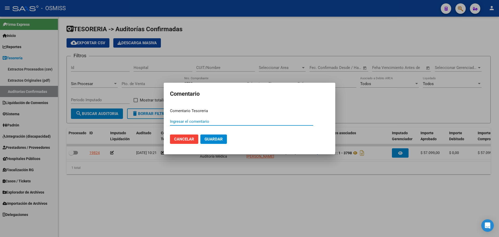
paste input "100078254"
type input "100078254 [DATE]"
click at [205, 138] on span "Guardar" at bounding box center [214, 139] width 18 height 5
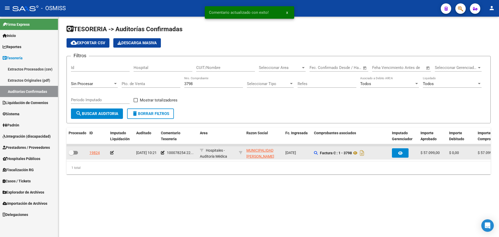
click at [112, 153] on icon at bounding box center [112, 153] width 4 height 4
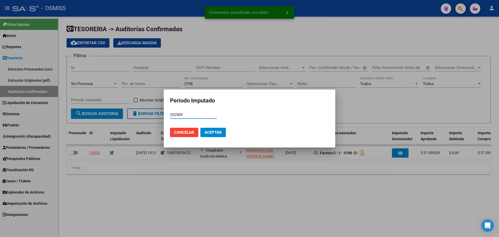
type input "202509"
click at [205, 132] on span "Aceptar" at bounding box center [213, 132] width 17 height 5
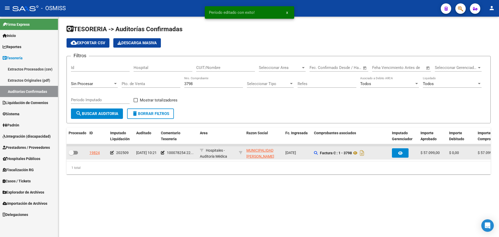
click at [78, 151] on label at bounding box center [73, 152] width 9 height 6
click at [71, 154] on input "checkbox" at bounding box center [71, 154] width 0 height 0
checkbox input "true"
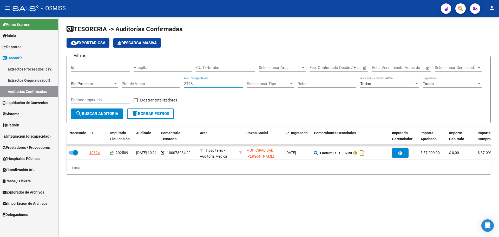
drag, startPoint x: 196, startPoint y: 84, endPoint x: 90, endPoint y: 101, distance: 107.1
click at [94, 99] on div "Filtros Id Hospital CUIT/Nombre Seleccionar Area Seleccionar Area Fecha inicio …" at bounding box center [278, 84] width 415 height 48
type input "2850"
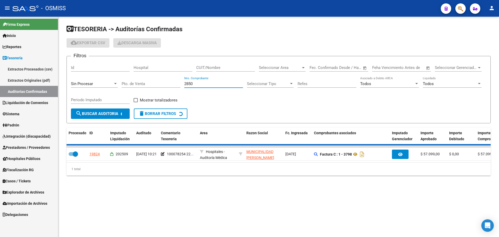
checkbox input "false"
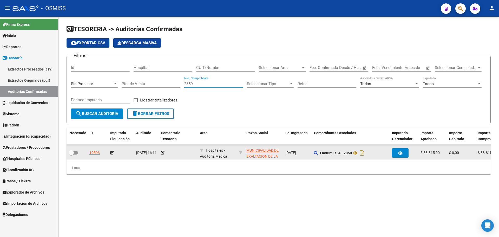
type input "2850"
click at [164, 154] on div at bounding box center [178, 153] width 35 height 6
click at [164, 154] on icon at bounding box center [163, 153] width 4 height 4
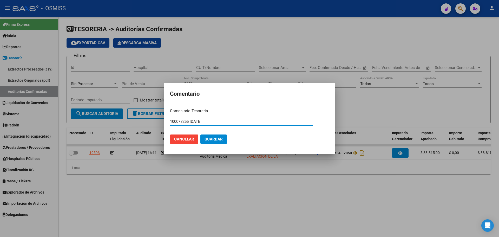
type input "100078255 [DATE]"
click at [217, 143] on button "Guardar" at bounding box center [213, 138] width 27 height 9
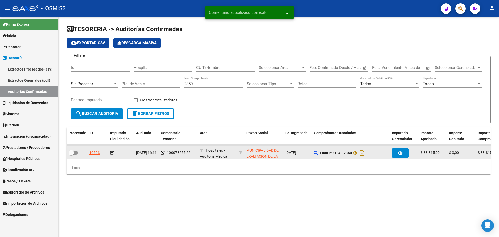
click at [112, 152] on icon at bounding box center [112, 153] width 4 height 4
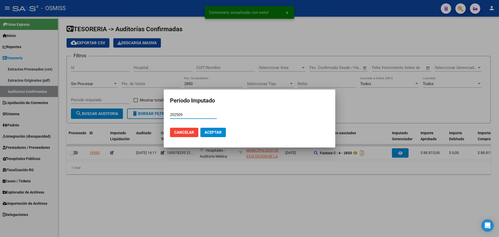
type input "202509"
click at [209, 133] on span "Aceptar" at bounding box center [213, 132] width 17 height 5
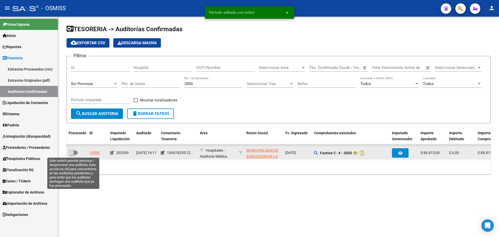
click at [75, 152] on span at bounding box center [73, 153] width 9 height 4
click at [71, 154] on input "checkbox" at bounding box center [71, 154] width 0 height 0
checkbox input "true"
